Goal: Task Accomplishment & Management: Manage account settings

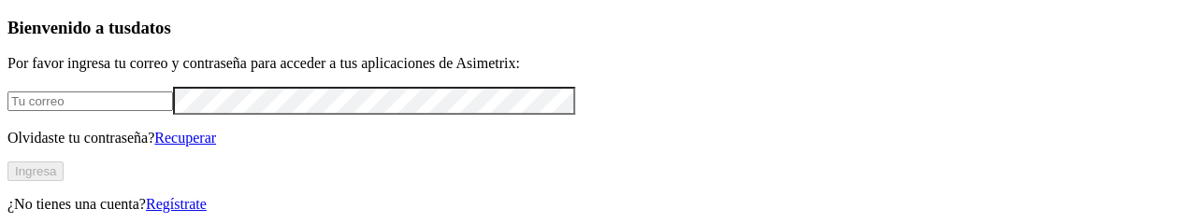
drag, startPoint x: 230, startPoint y: 101, endPoint x: 233, endPoint y: 112, distance: 11.6
click at [173, 101] on input "email" at bounding box center [89, 102] width 165 height 20
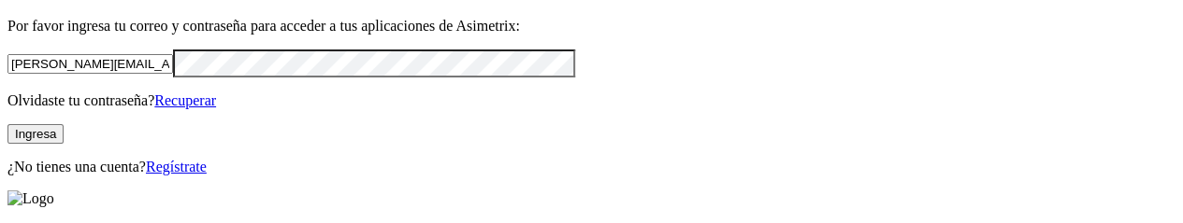
scroll to position [39, 0]
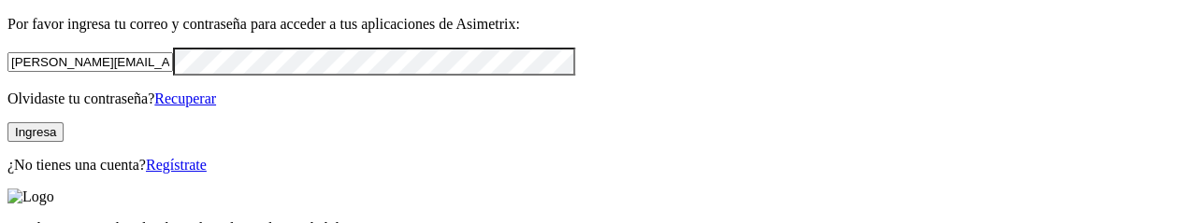
click at [64, 142] on button "Ingresa" at bounding box center [35, 132] width 56 height 20
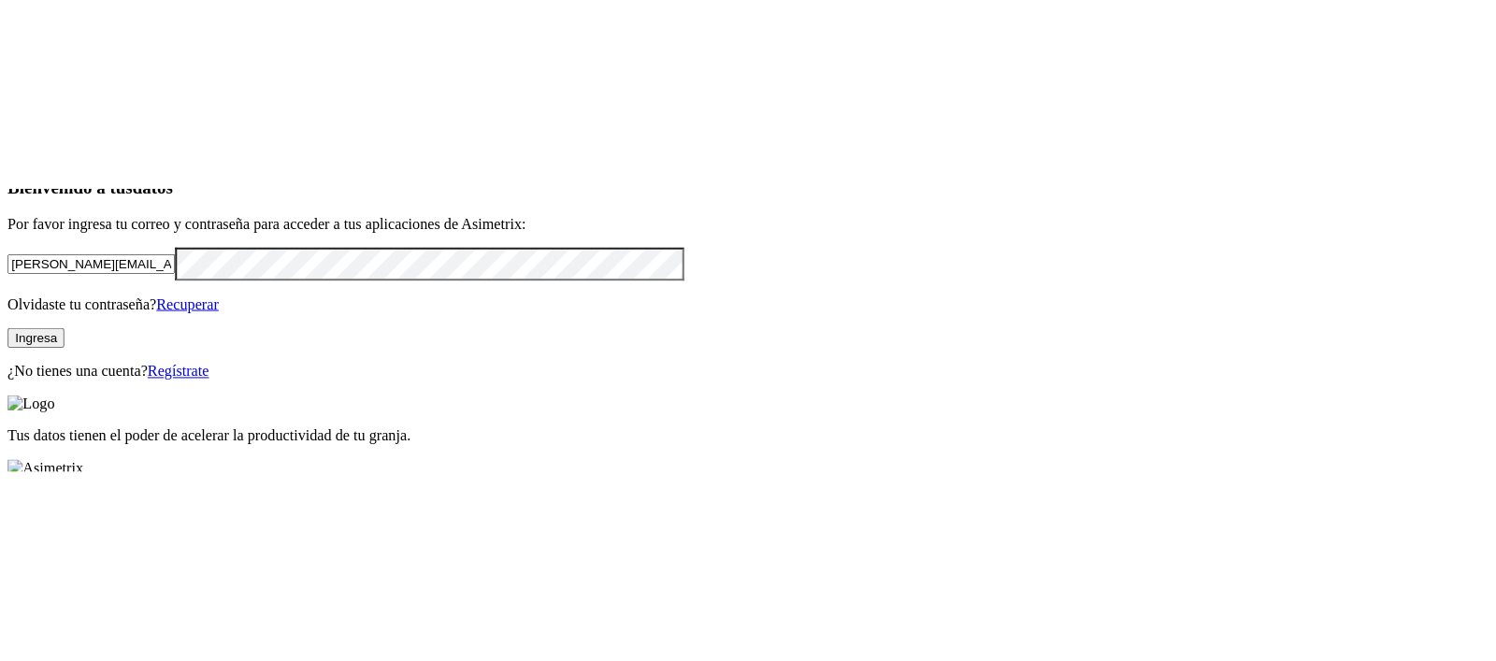
scroll to position [0, 0]
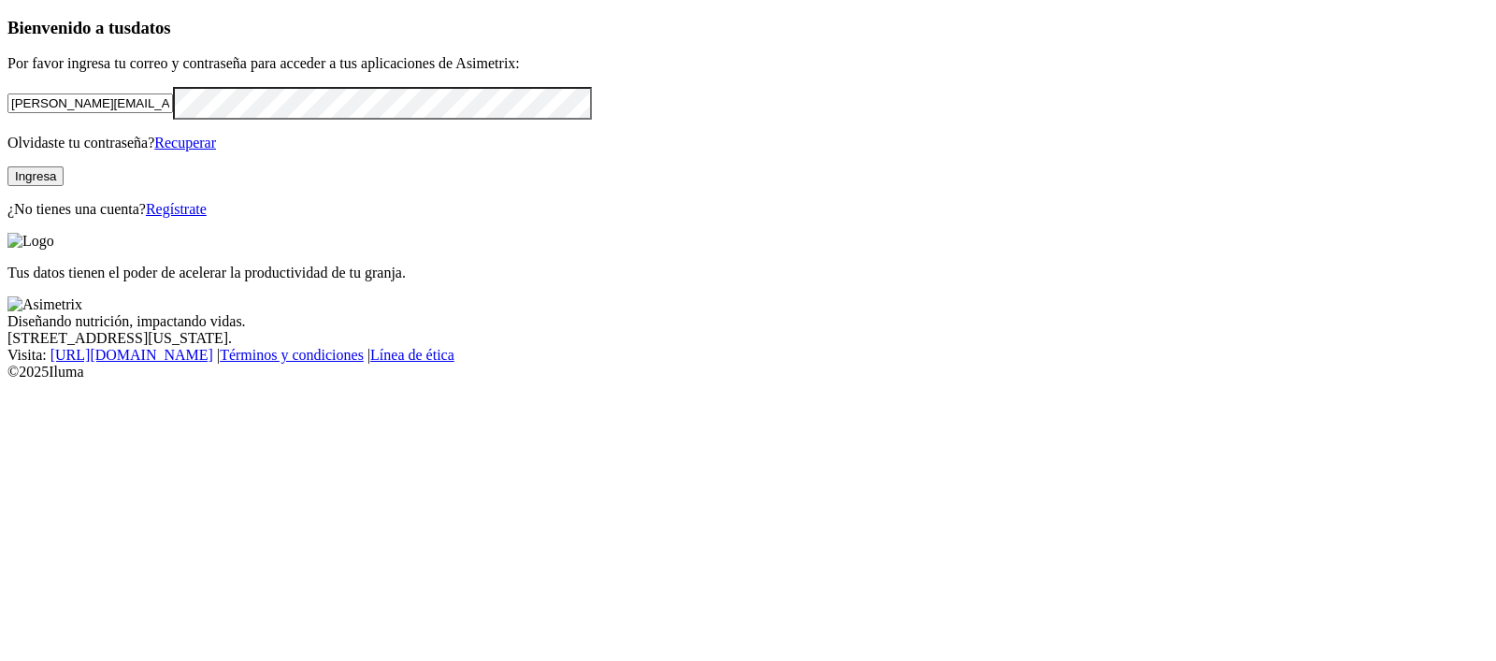
click at [64, 186] on button "Ingresa" at bounding box center [35, 176] width 56 height 20
click at [173, 113] on input "jose.noguera@asimetrix.co" at bounding box center [89, 103] width 165 height 20
type input "jose.noguera@asimetrix.co"
click at [173, 113] on input "jose.noguera@asimetrix.co" at bounding box center [89, 103] width 165 height 20
click at [173, 113] on input "email" at bounding box center [89, 103] width 165 height 20
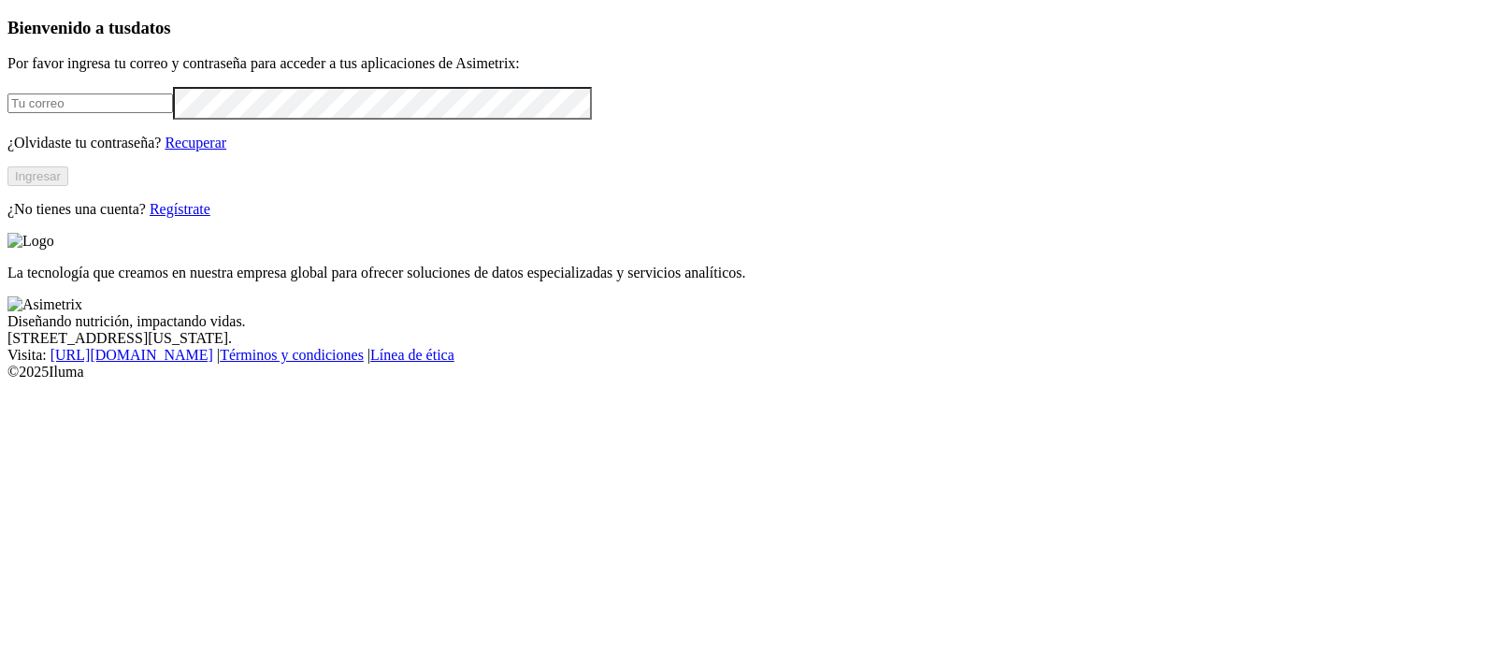
type input "[PERSON_NAME][EMAIL_ADDRESS][PERSON_NAME][DOMAIN_NAME]"
click at [68, 186] on button "Ingresar" at bounding box center [37, 176] width 61 height 20
